Goal: Entertainment & Leisure: Consume media (video, audio)

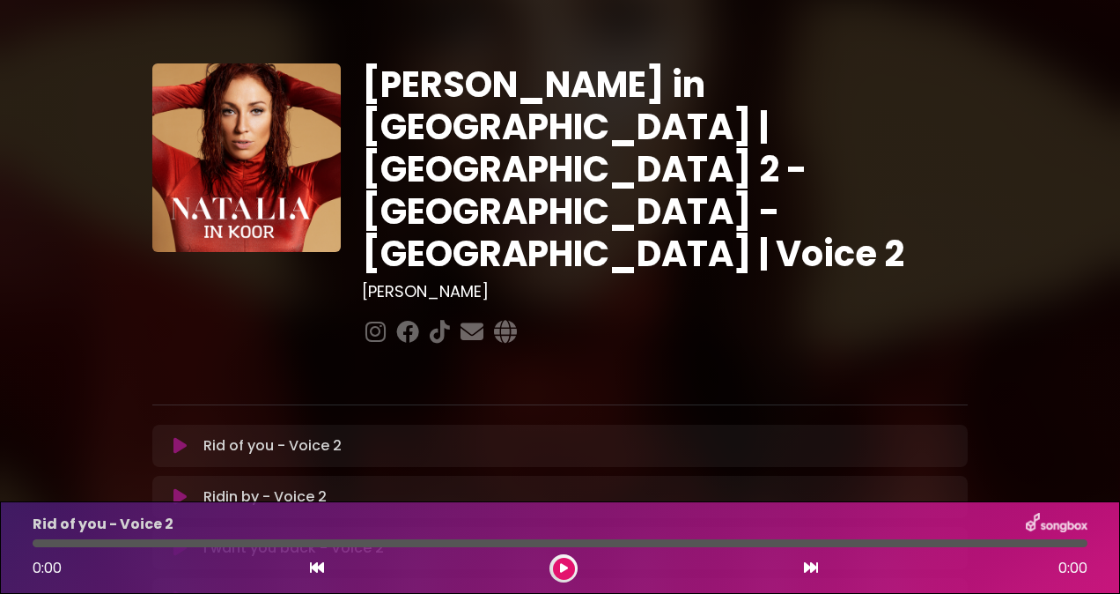
scroll to position [185, 0]
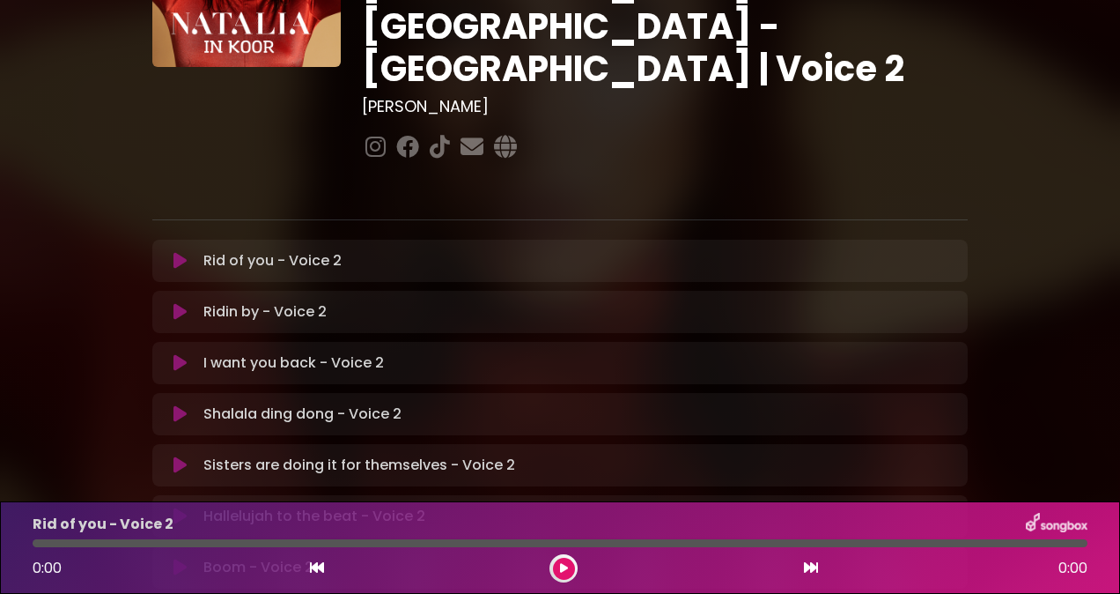
click at [181, 252] on icon at bounding box center [179, 261] width 13 height 18
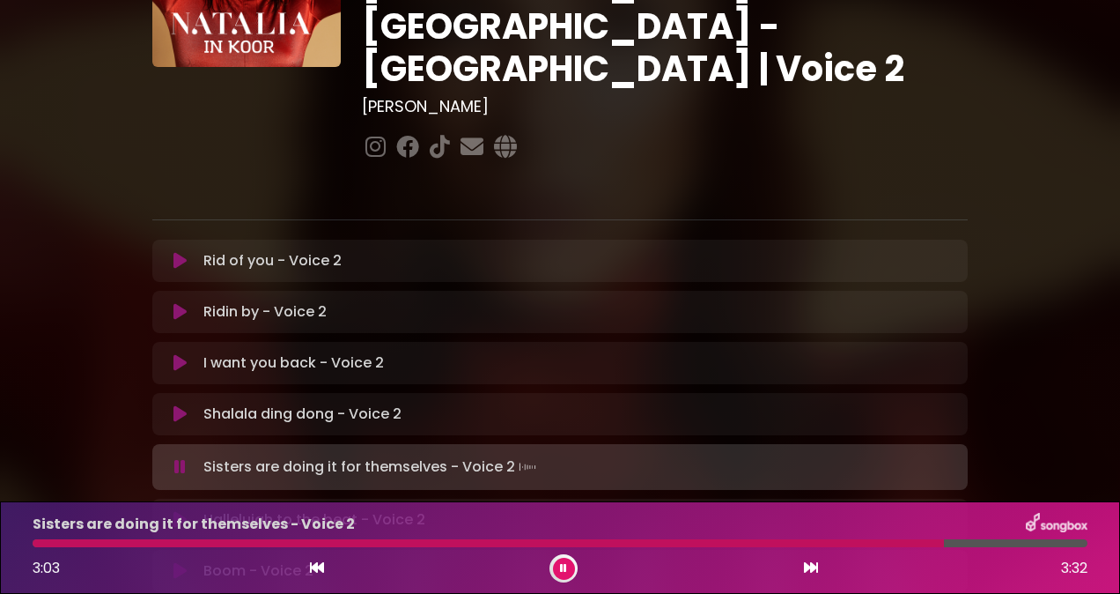
click at [811, 540] on div at bounding box center [488, 543] width 911 height 8
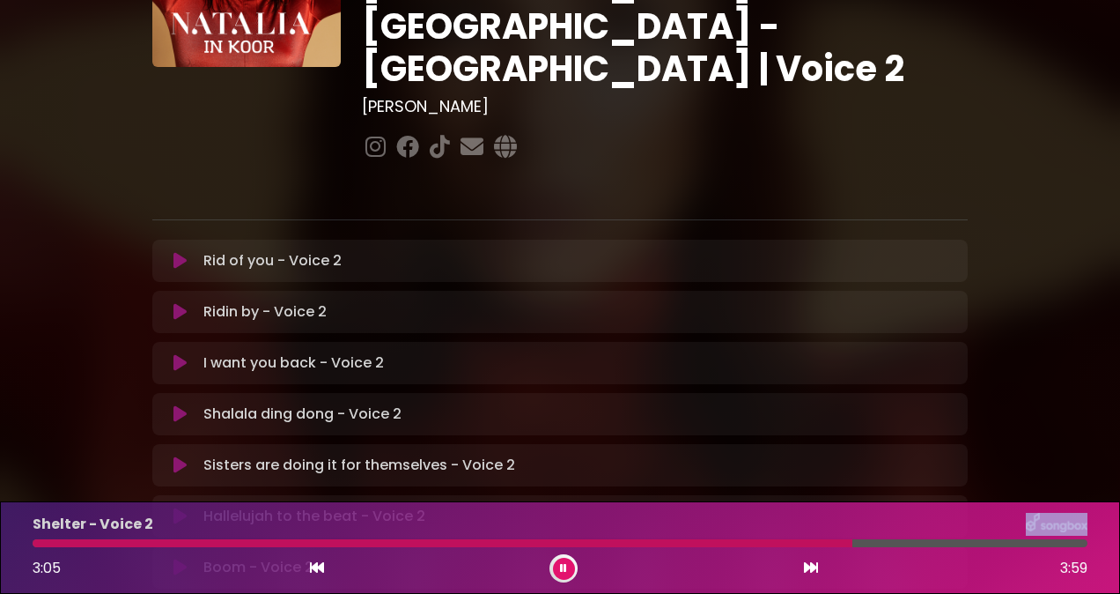
drag, startPoint x: 845, startPoint y: 542, endPoint x: 439, endPoint y: 520, distance: 406.6
click at [439, 520] on div "Shelter - Voice 2 3:05 3:59" at bounding box center [560, 548] width 1076 height 70
click at [41, 540] on div at bounding box center [240, 543] width 415 height 8
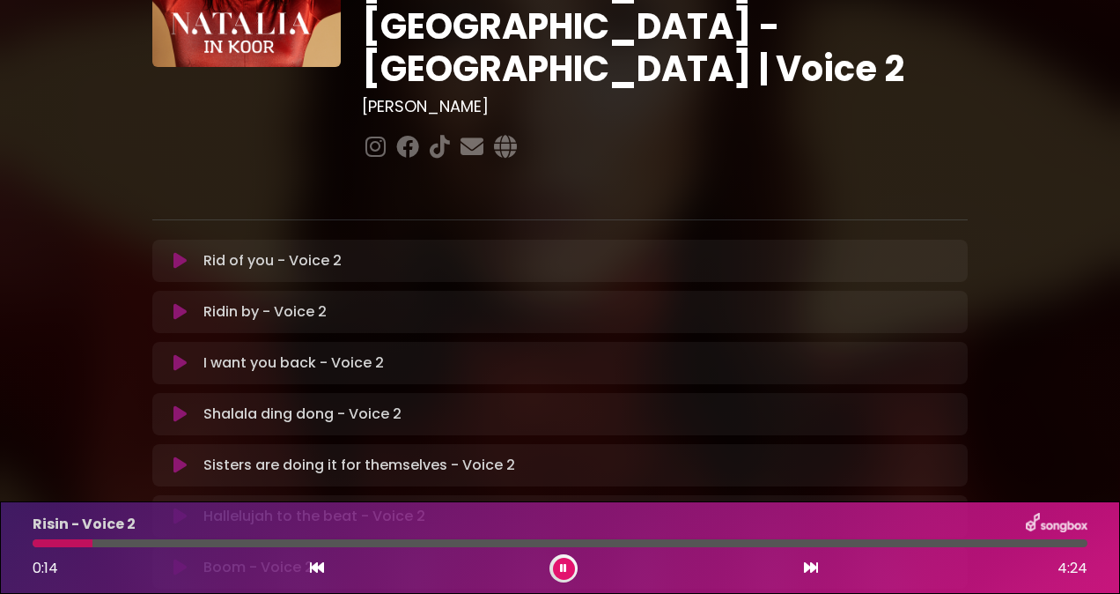
scroll to position [545, 0]
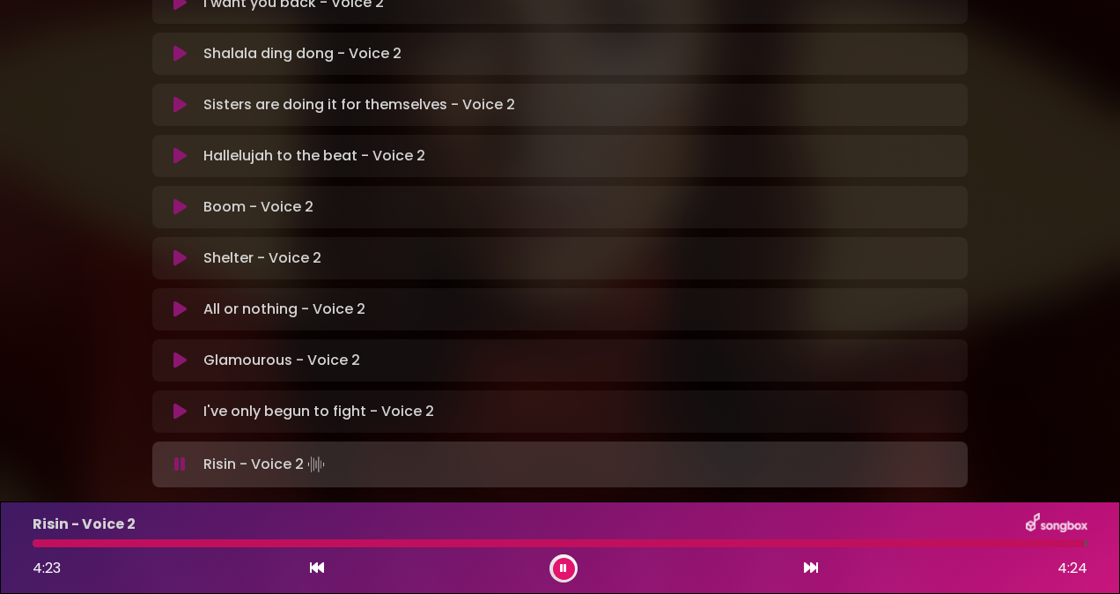
click at [182, 402] on icon at bounding box center [179, 411] width 13 height 18
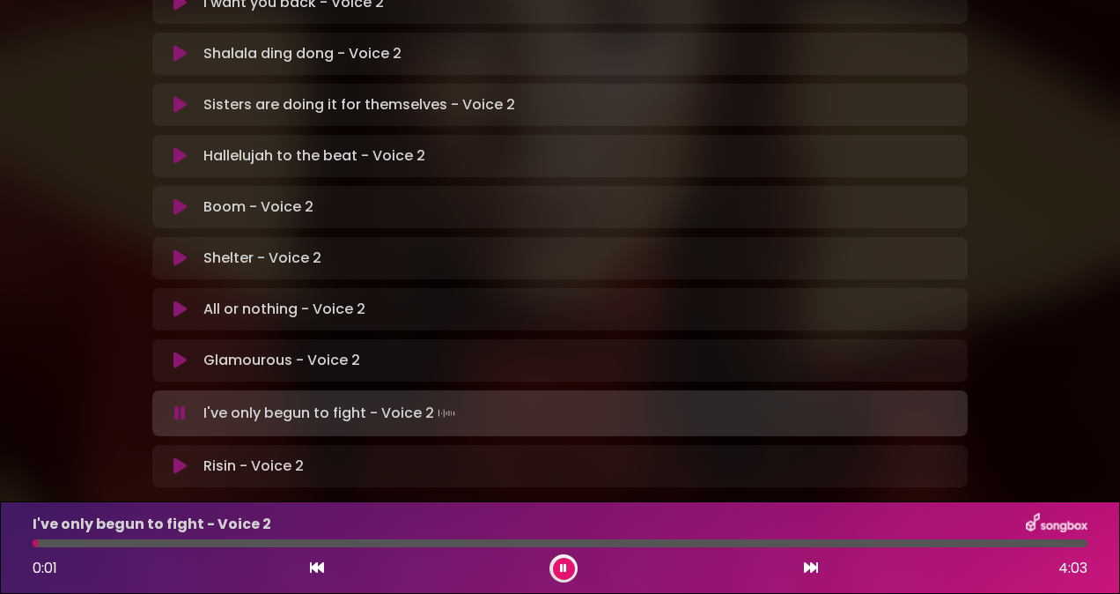
click at [182, 404] on icon at bounding box center [179, 413] width 11 height 18
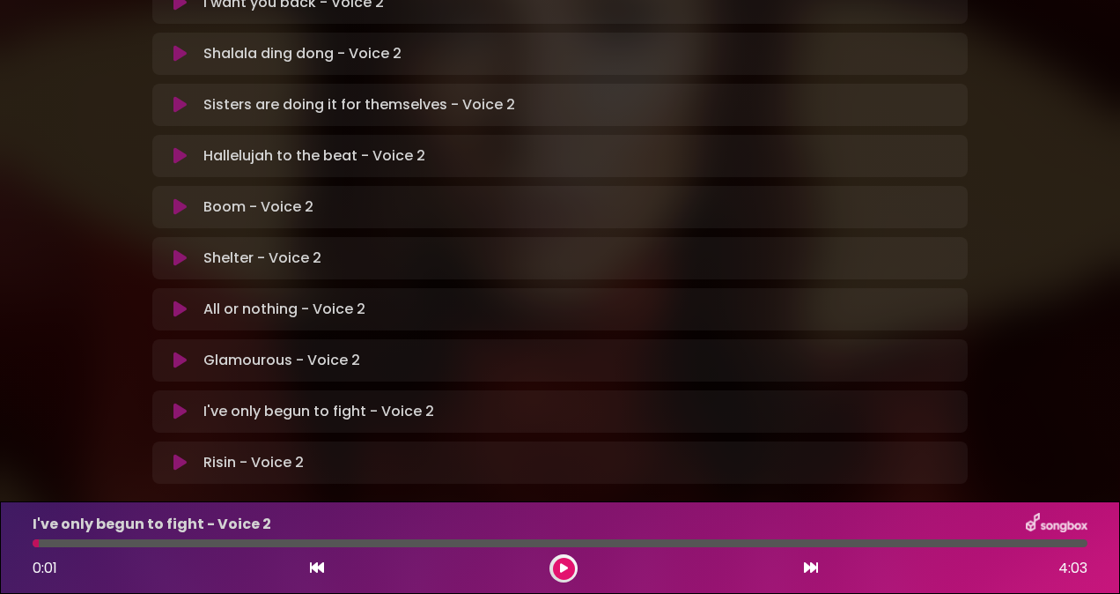
scroll to position [542, 0]
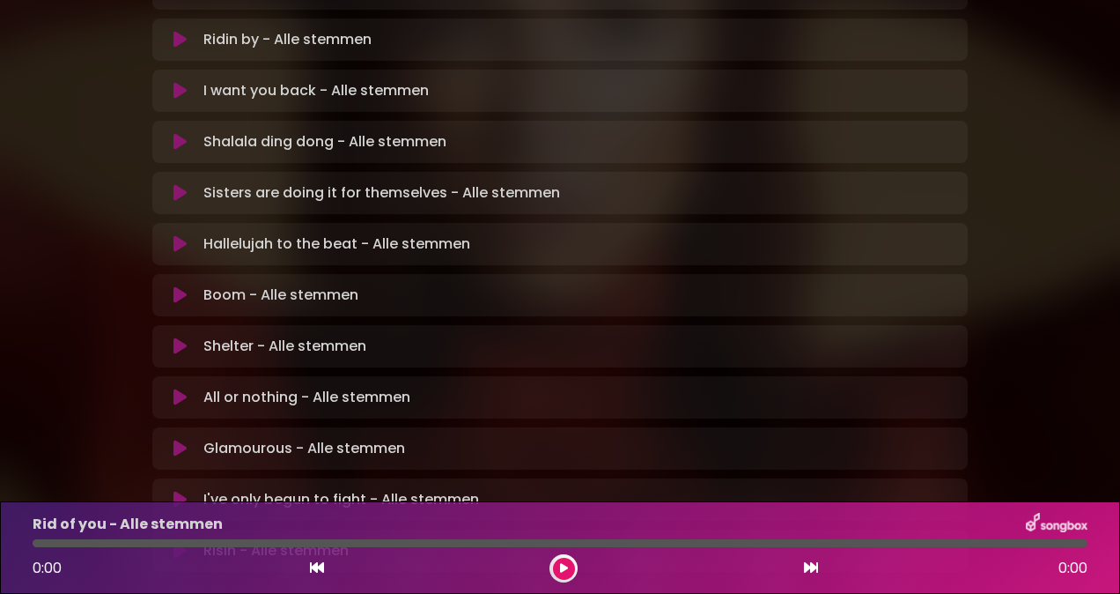
scroll to position [502, 0]
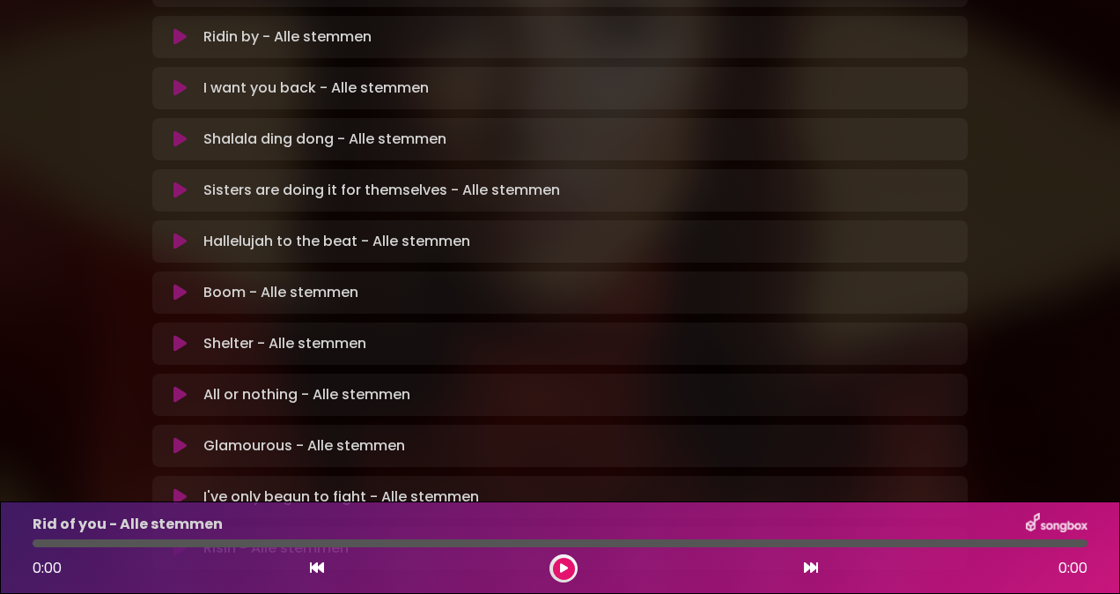
click at [181, 488] on icon at bounding box center [179, 497] width 13 height 18
click at [179, 488] on icon at bounding box center [179, 497] width 13 height 18
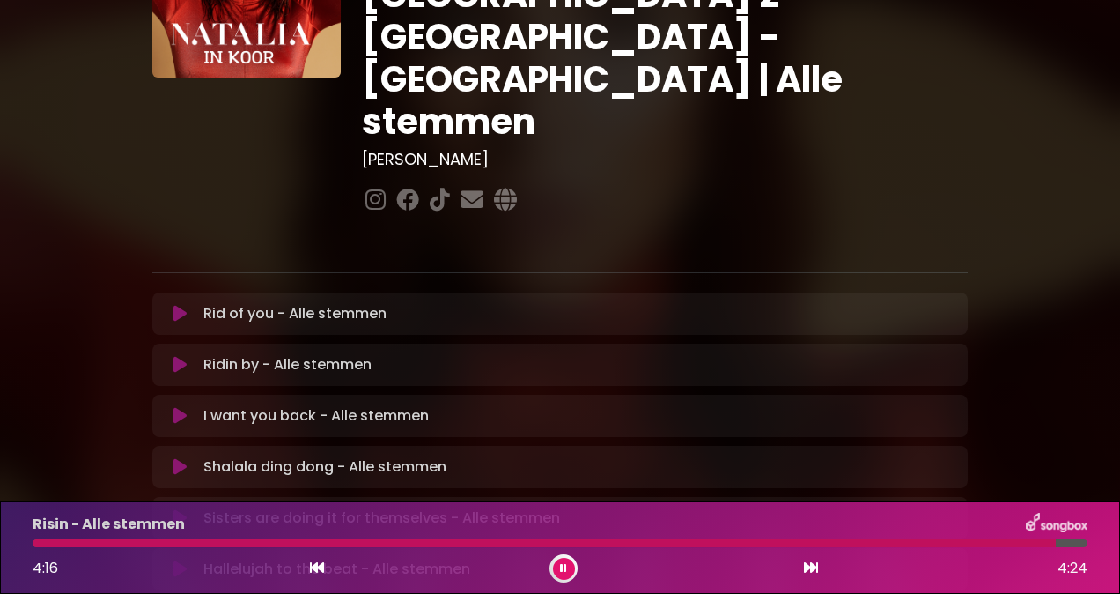
scroll to position [171, 0]
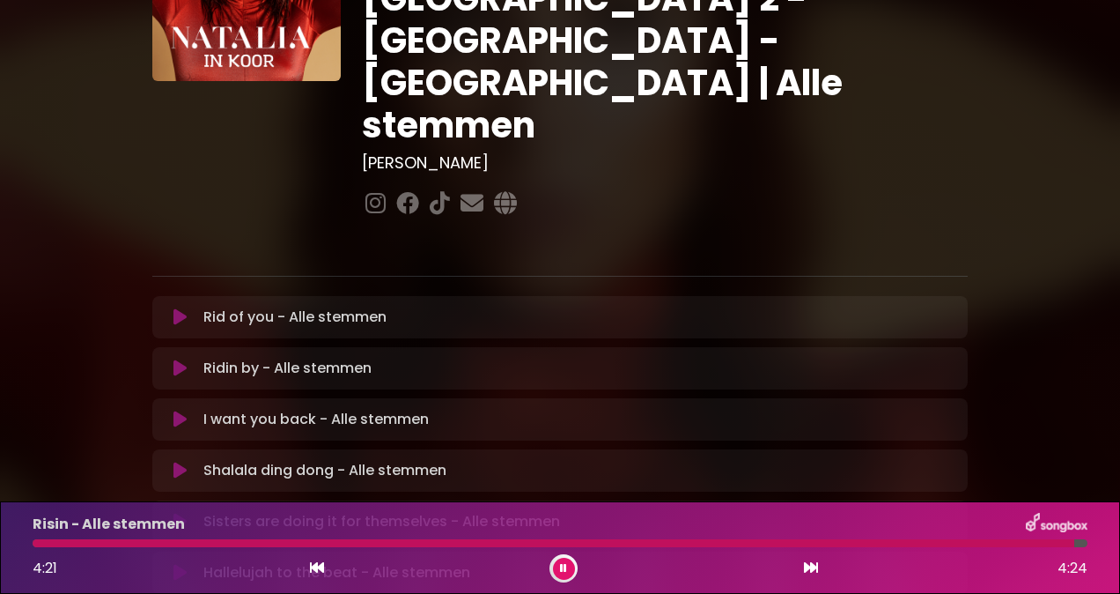
click at [562, 565] on icon at bounding box center [563, 568] width 7 height 11
click at [181, 308] on icon at bounding box center [179, 317] width 13 height 18
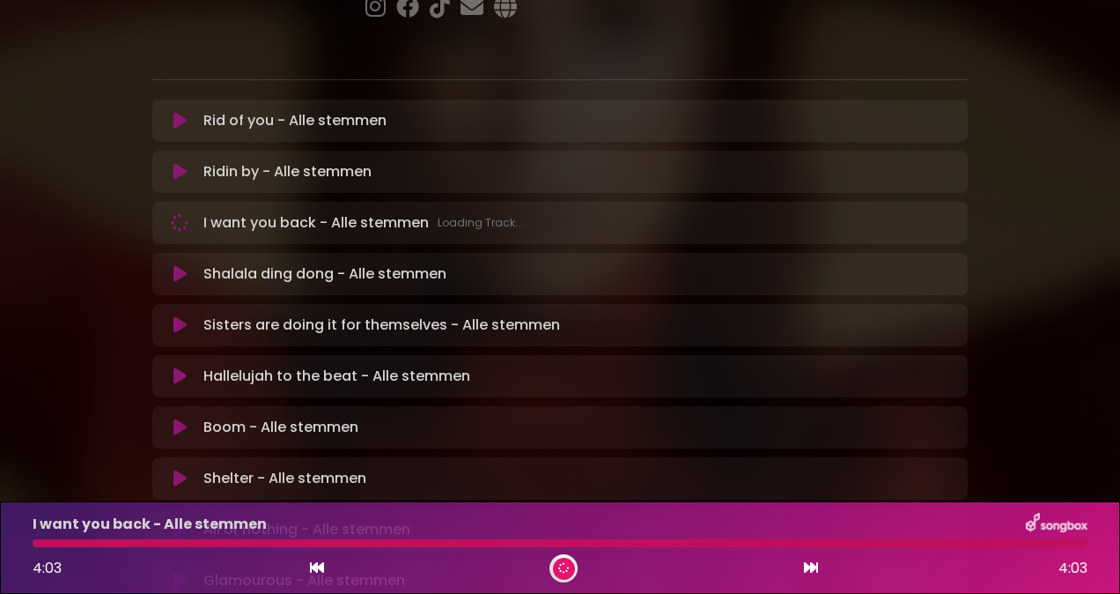
scroll to position [367, 0]
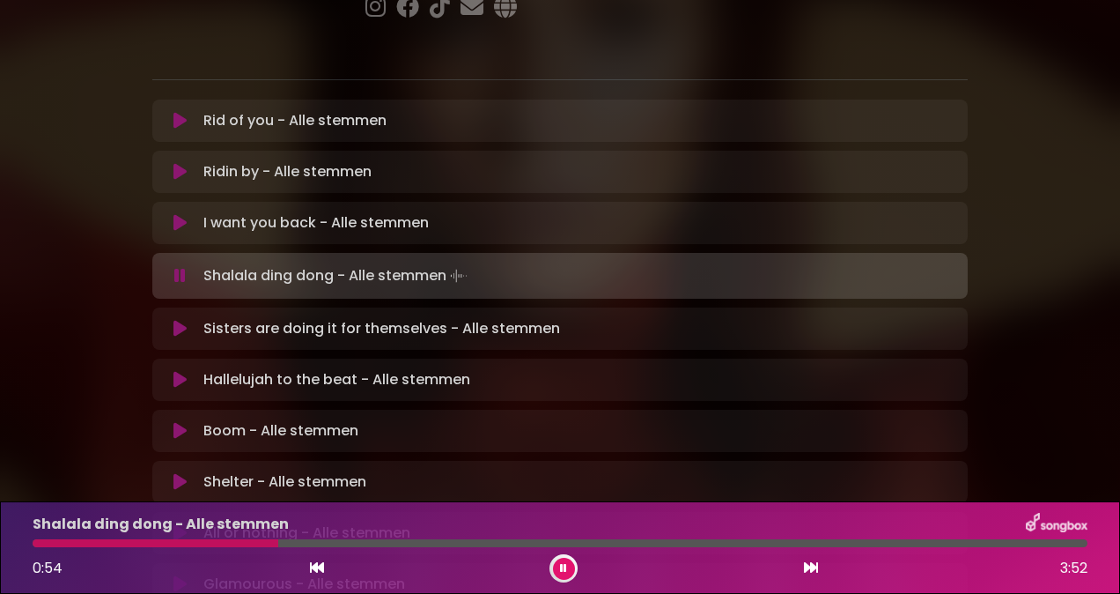
click at [568, 573] on button at bounding box center [564, 568] width 22 height 22
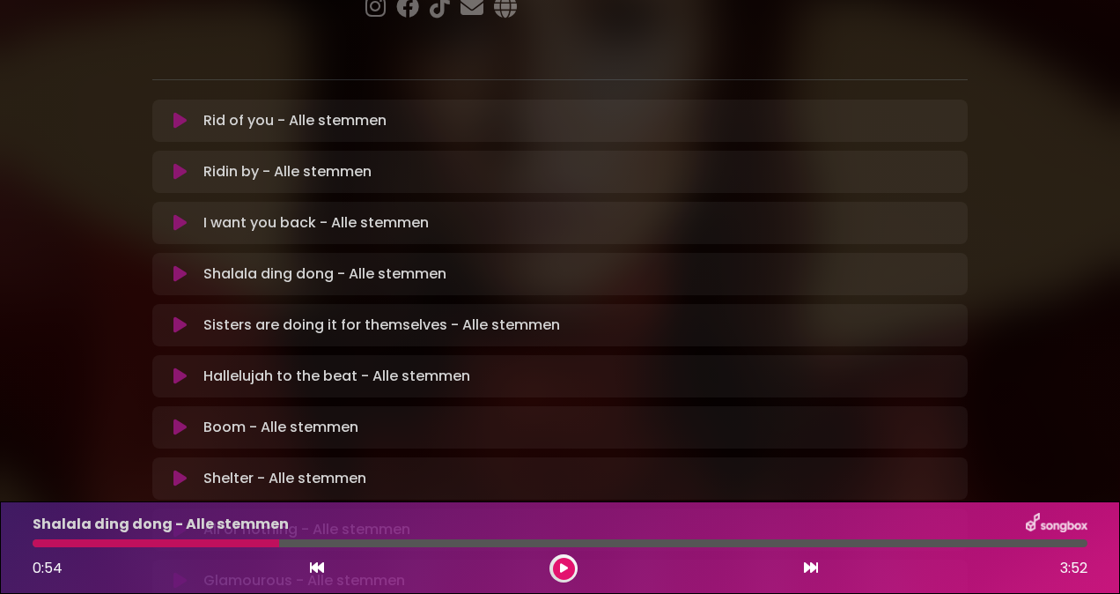
click at [87, 540] on div at bounding box center [156, 543] width 247 height 8
click at [95, 542] on div at bounding box center [156, 543] width 247 height 8
click at [572, 572] on button at bounding box center [564, 568] width 22 height 22
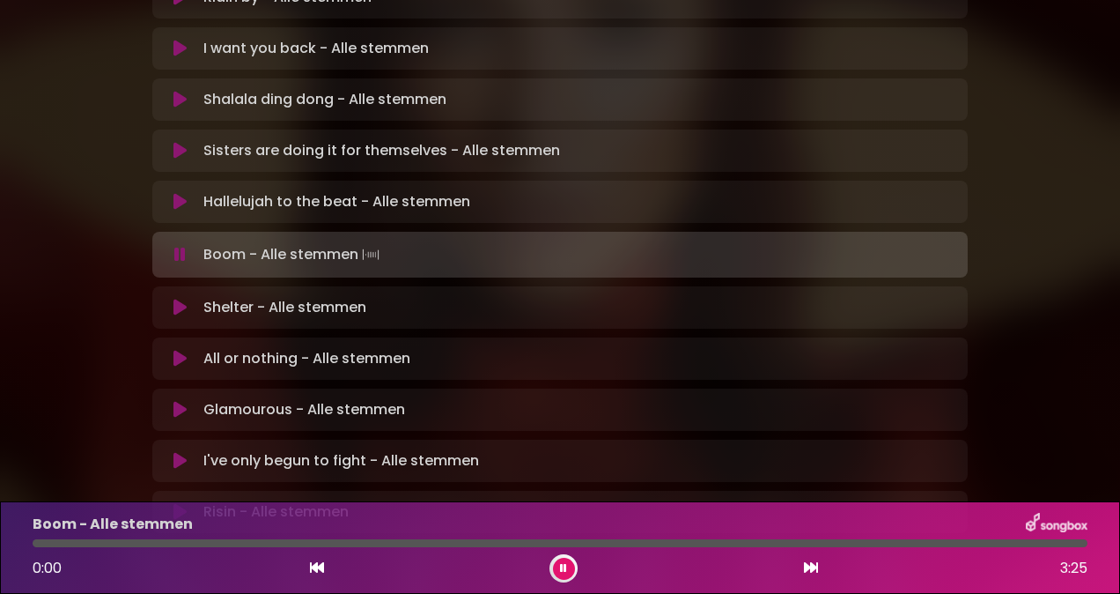
scroll to position [545, 0]
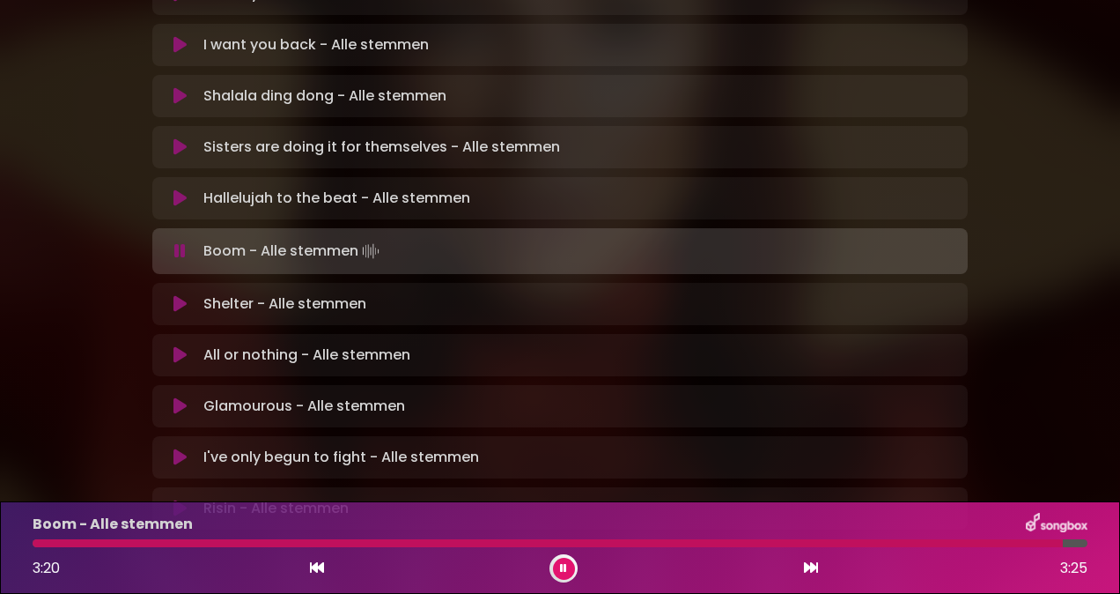
click at [561, 565] on icon at bounding box center [563, 568] width 7 height 11
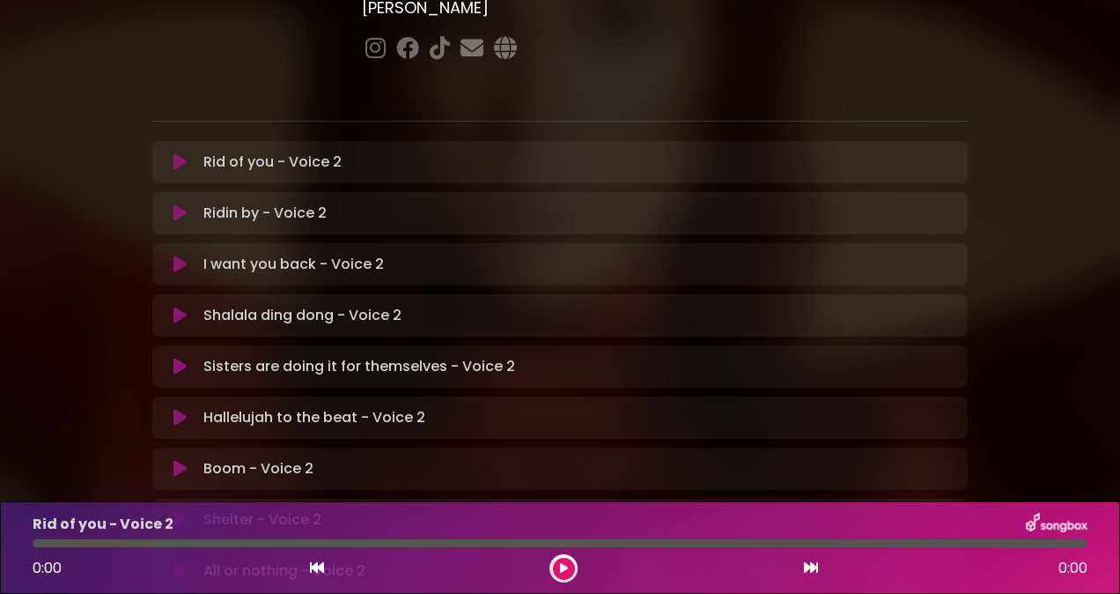
scroll to position [542, 0]
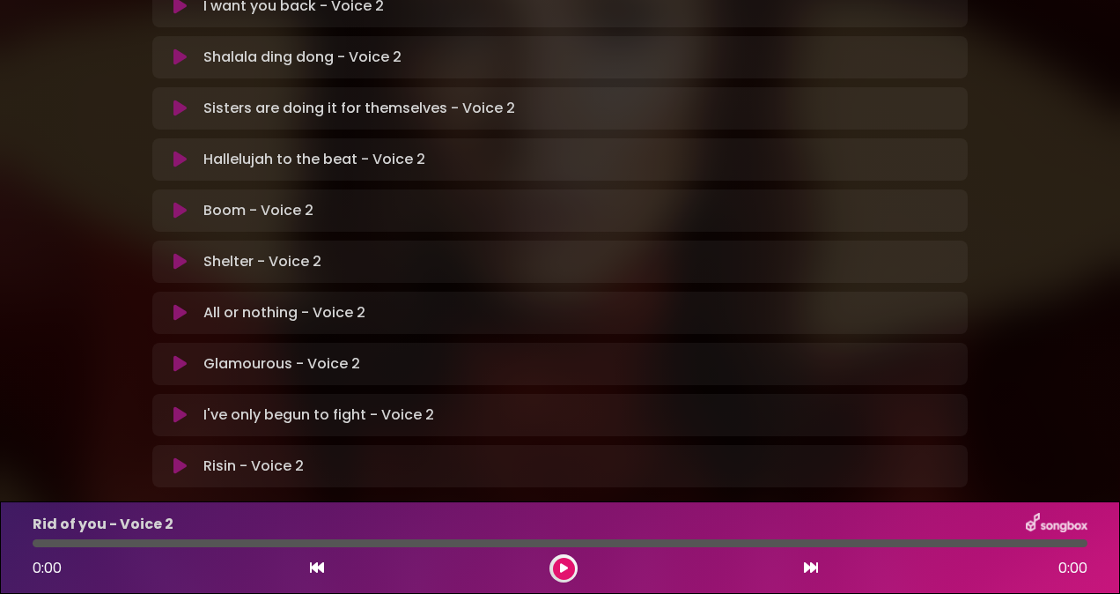
click at [184, 406] on icon at bounding box center [179, 415] width 13 height 18
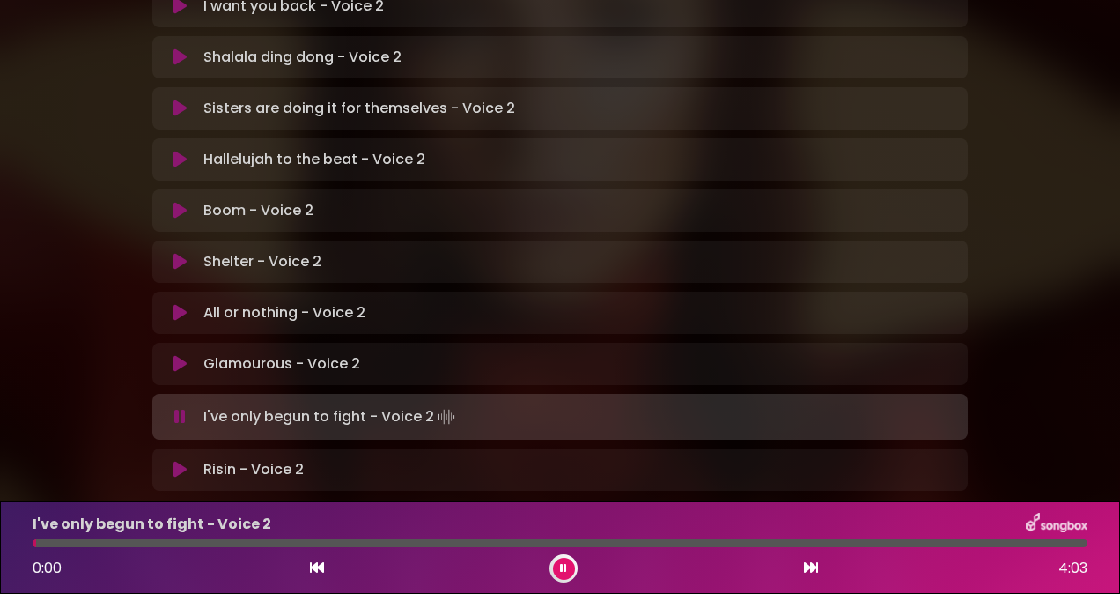
click at [198, 549] on div "I've only begun to fight - Voice 2 0:00 4:03" at bounding box center [560, 548] width 1076 height 70
click at [195, 543] on div at bounding box center [560, 543] width 1055 height 8
click at [294, 542] on div at bounding box center [182, 543] width 299 height 8
click at [283, 543] on div at bounding box center [167, 543] width 268 height 8
click at [567, 564] on button at bounding box center [564, 568] width 22 height 22
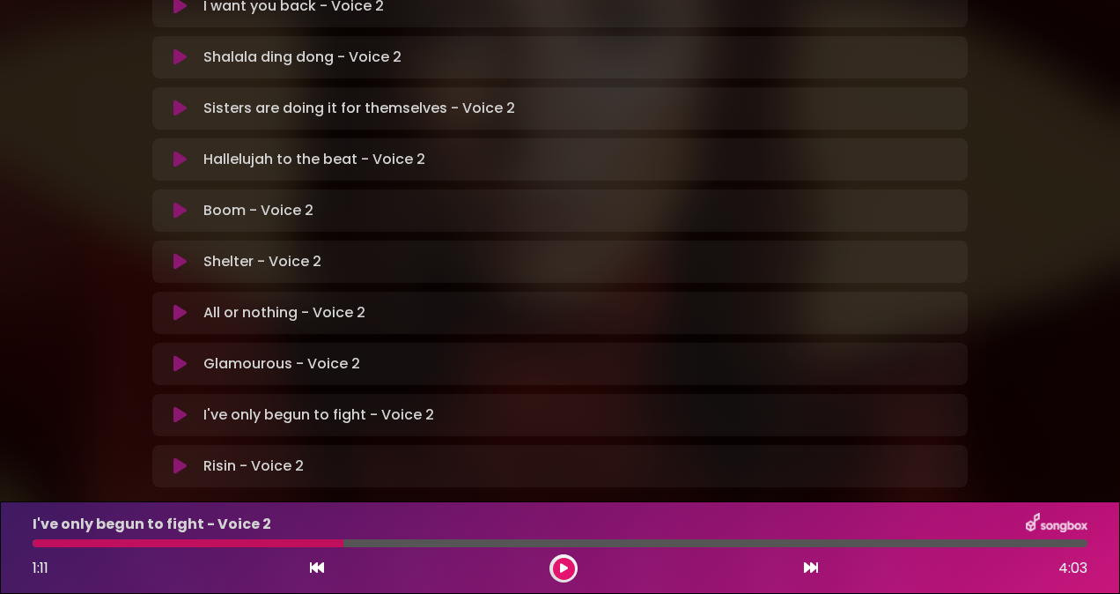
scroll to position [439, 0]
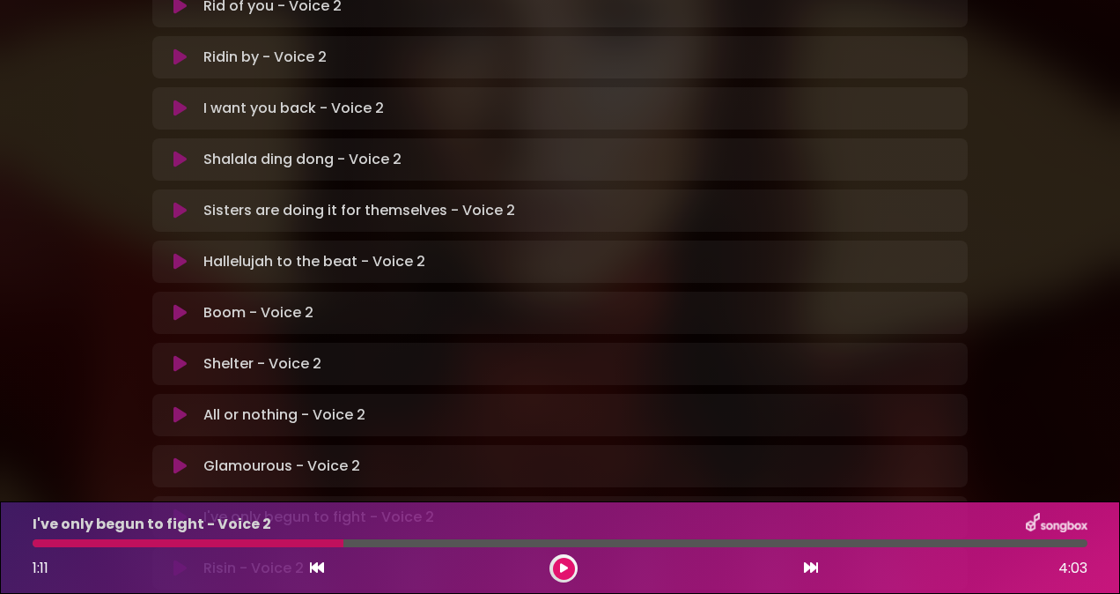
click at [173, 151] on icon at bounding box center [179, 160] width 13 height 18
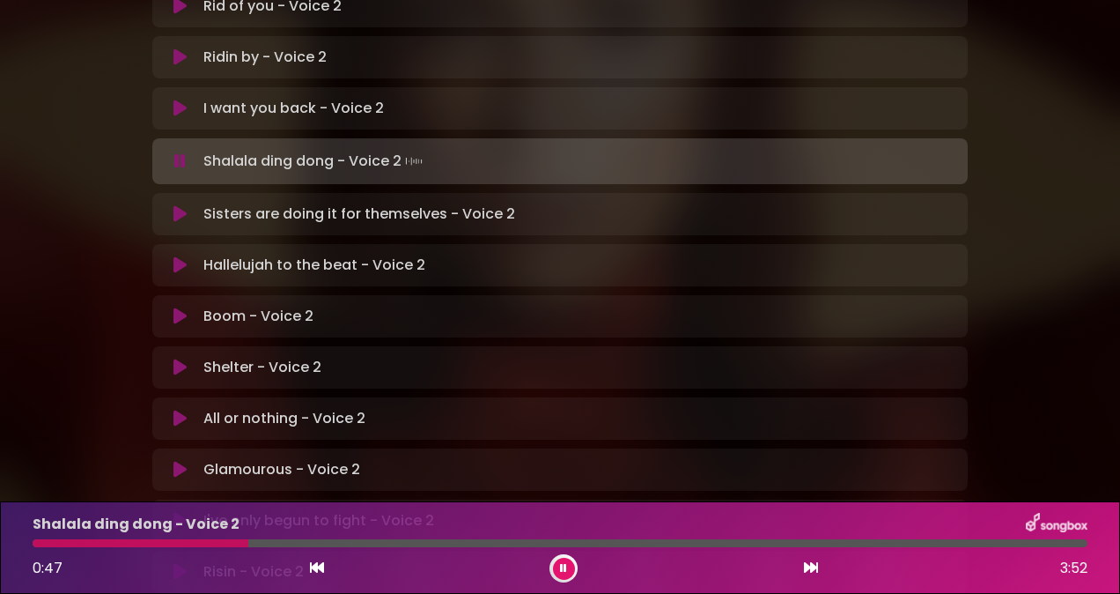
click at [559, 568] on button at bounding box center [564, 568] width 22 height 22
